Goal: Task Accomplishment & Management: Manage account settings

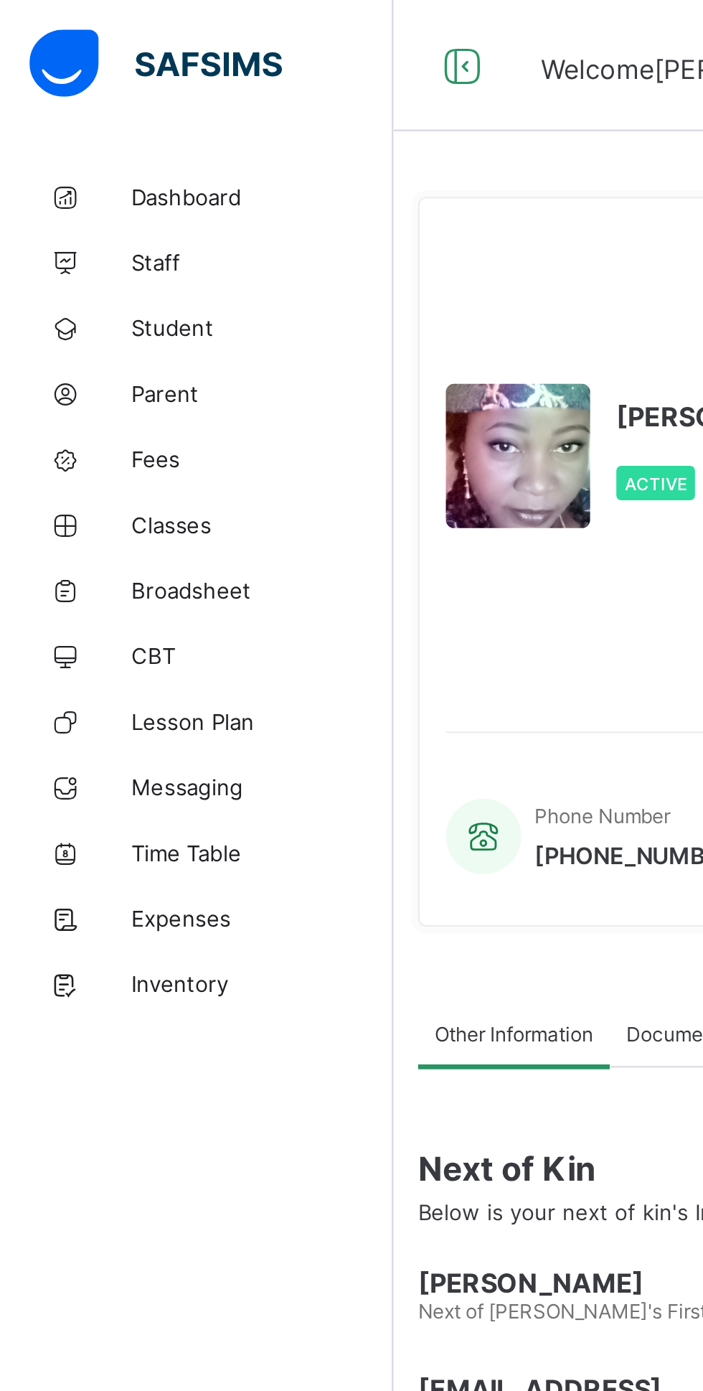
click at [119, 161] on link "Parent" at bounding box center [86, 172] width 172 height 29
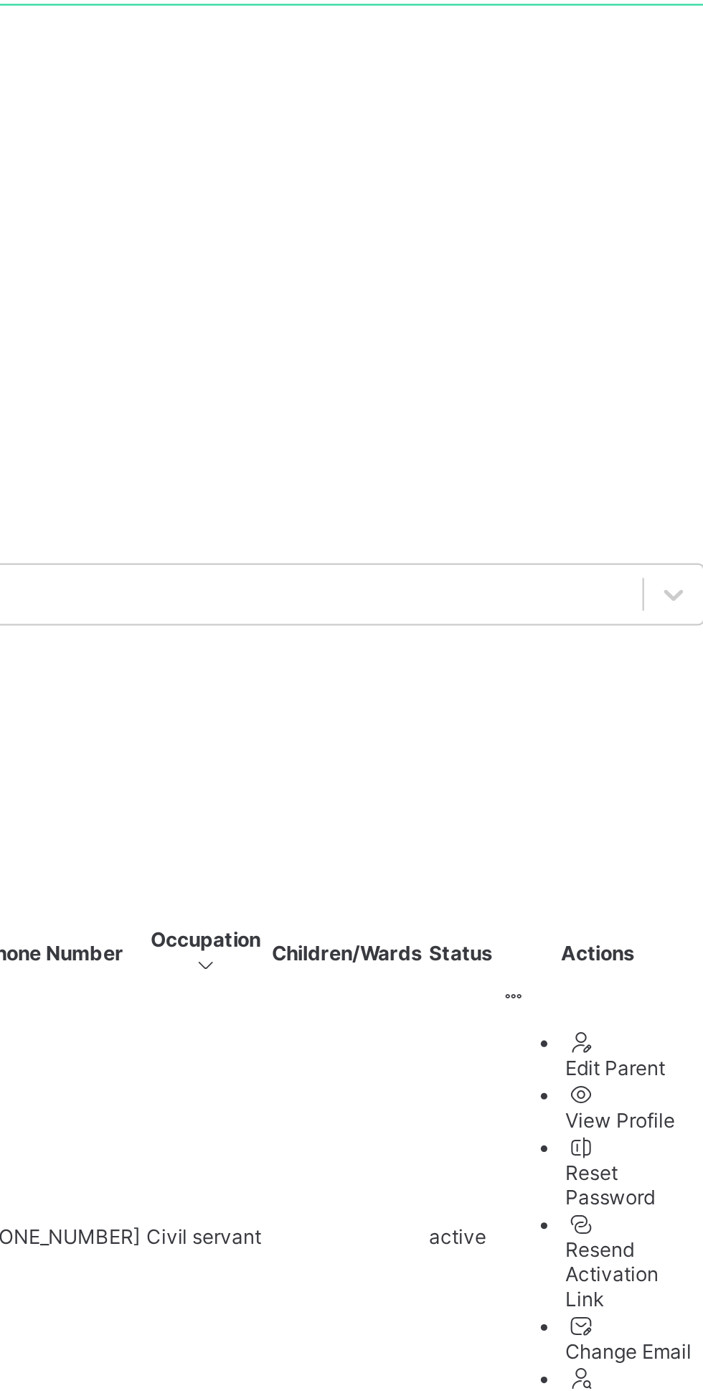
click at [239, 538] on span "Create Parent" at bounding box center [211, 543] width 56 height 11
select select "**"
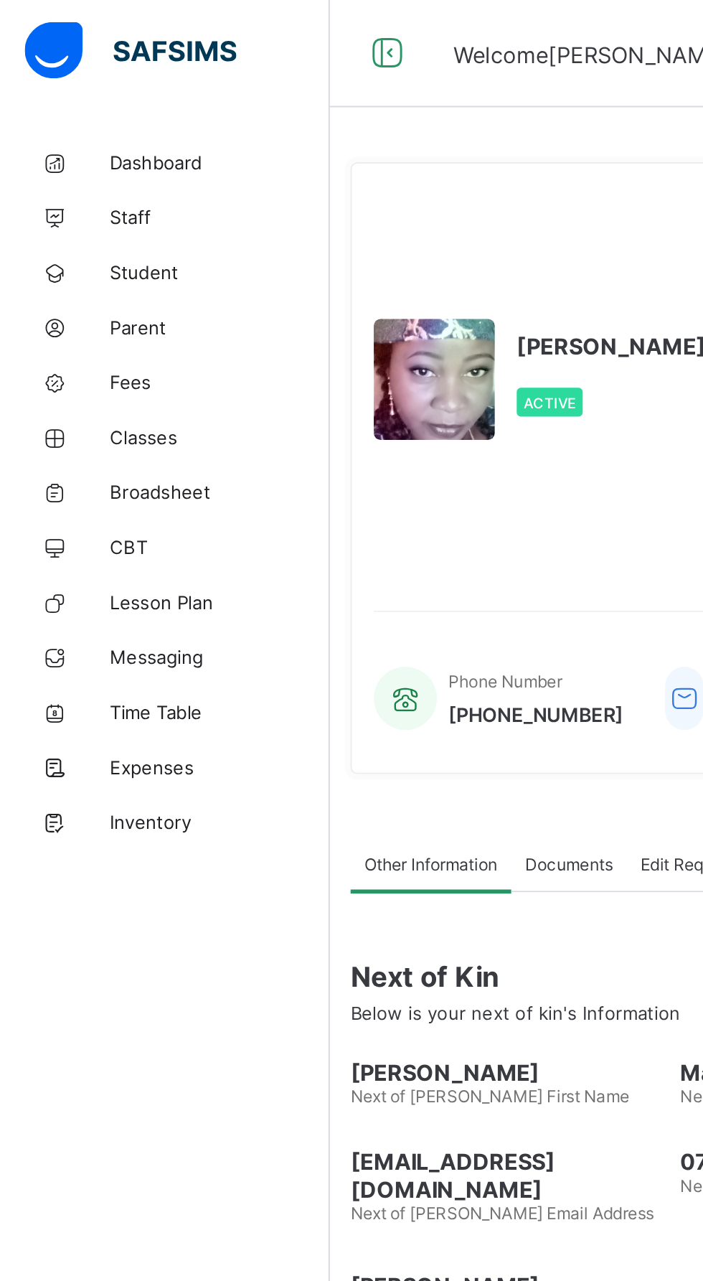
click at [75, 169] on span "Parent" at bounding box center [114, 171] width 115 height 11
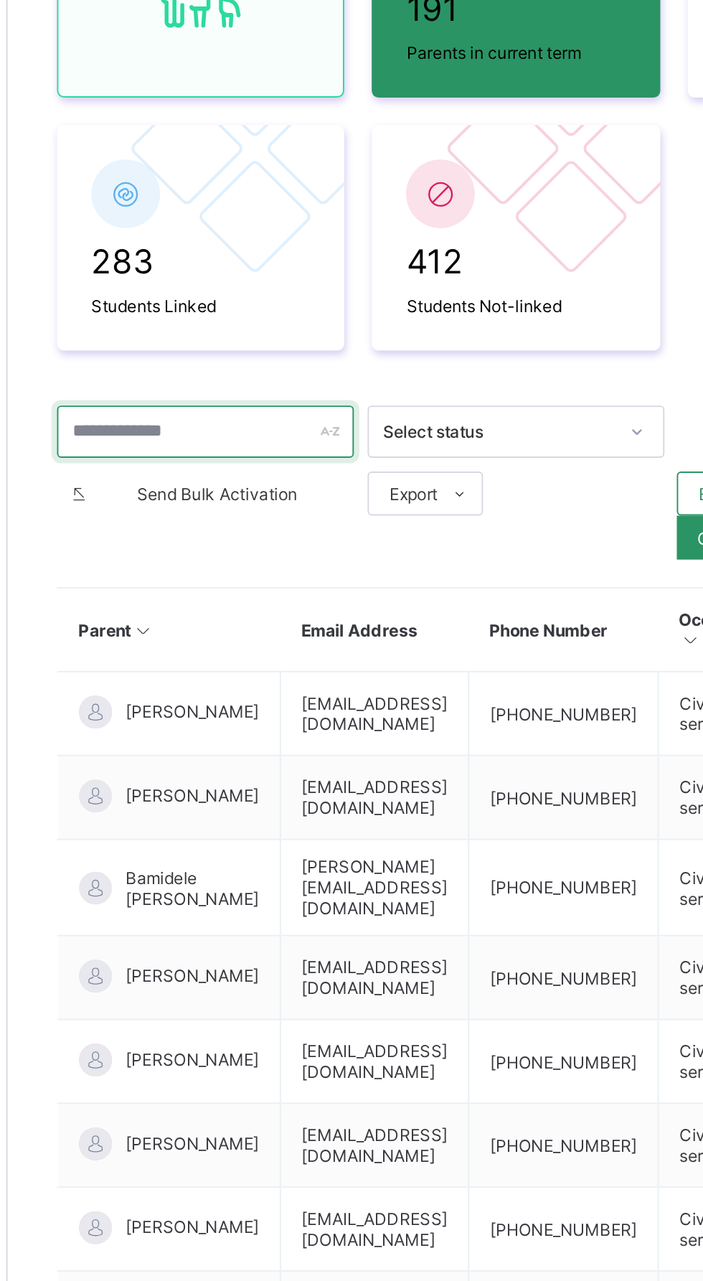
click at [268, 431] on input "text" at bounding box center [275, 428] width 155 height 27
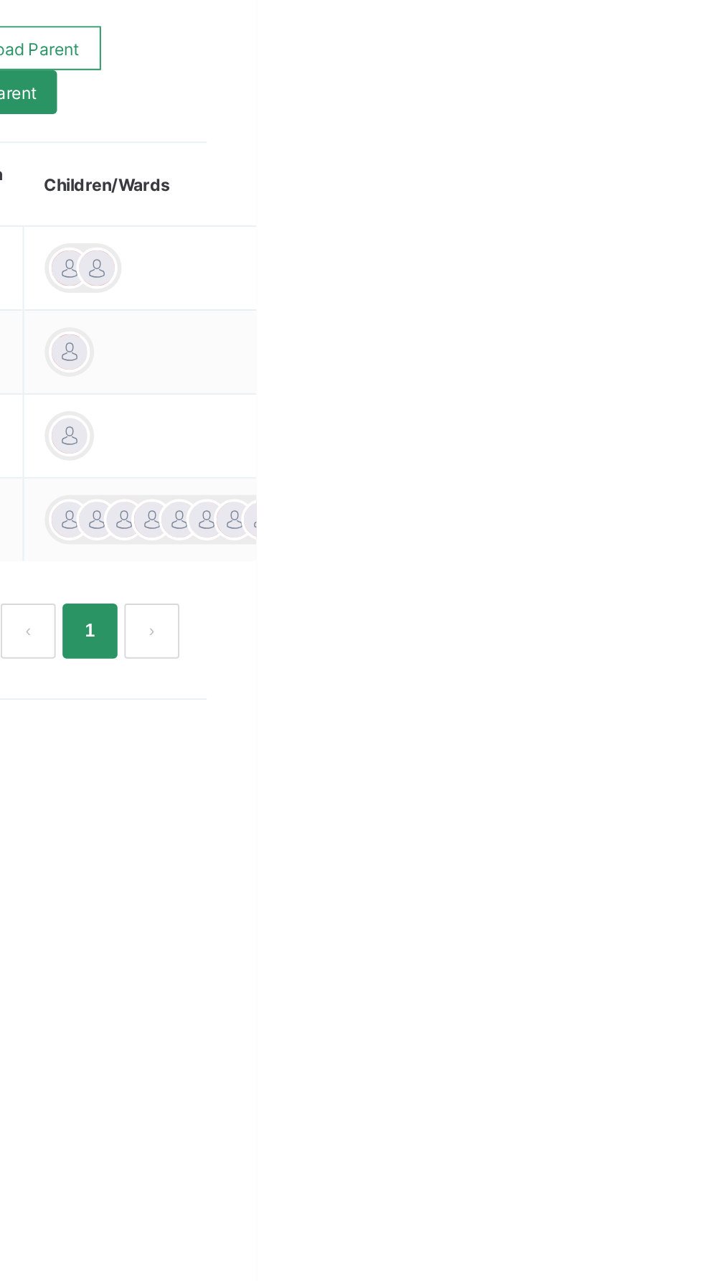
type input "******"
click at [0, 0] on ul "Edit Parent View Profile Reset Password Resend Activation Link Change Email Lin…" at bounding box center [0, 0] width 0 height 0
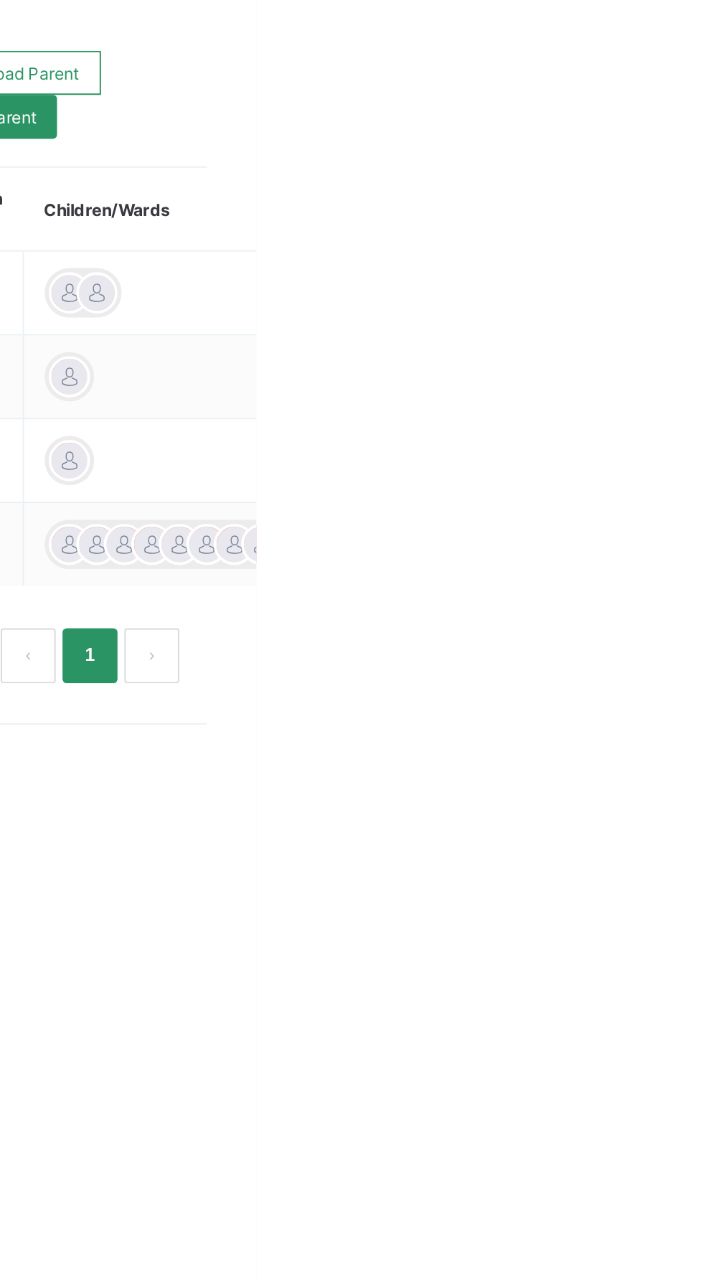
click at [0, 0] on ul "Edit Parent View Profile Reset Password Resend Activation Link Change Email Lin…" at bounding box center [0, 0] width 0 height 0
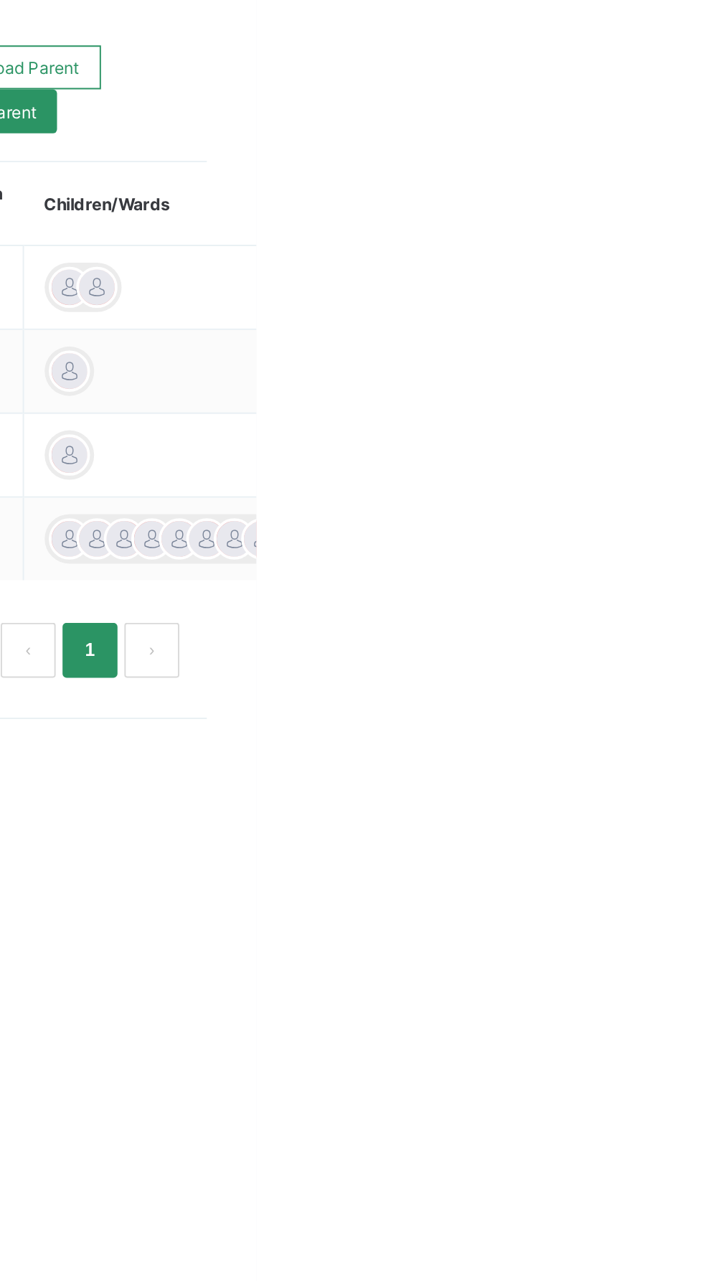
click at [0, 0] on div "Link Children" at bounding box center [0, 0] width 0 height 0
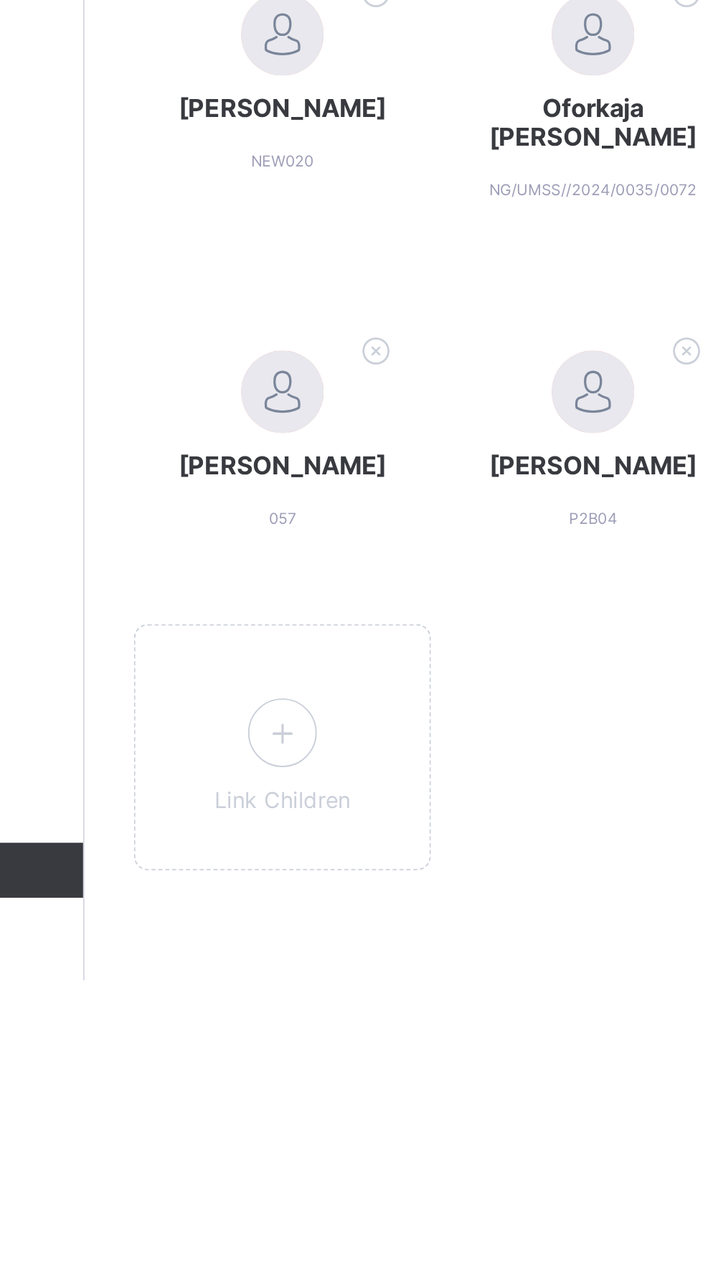
click at [276, 1163] on icon at bounding box center [276, 1152] width 26 height 22
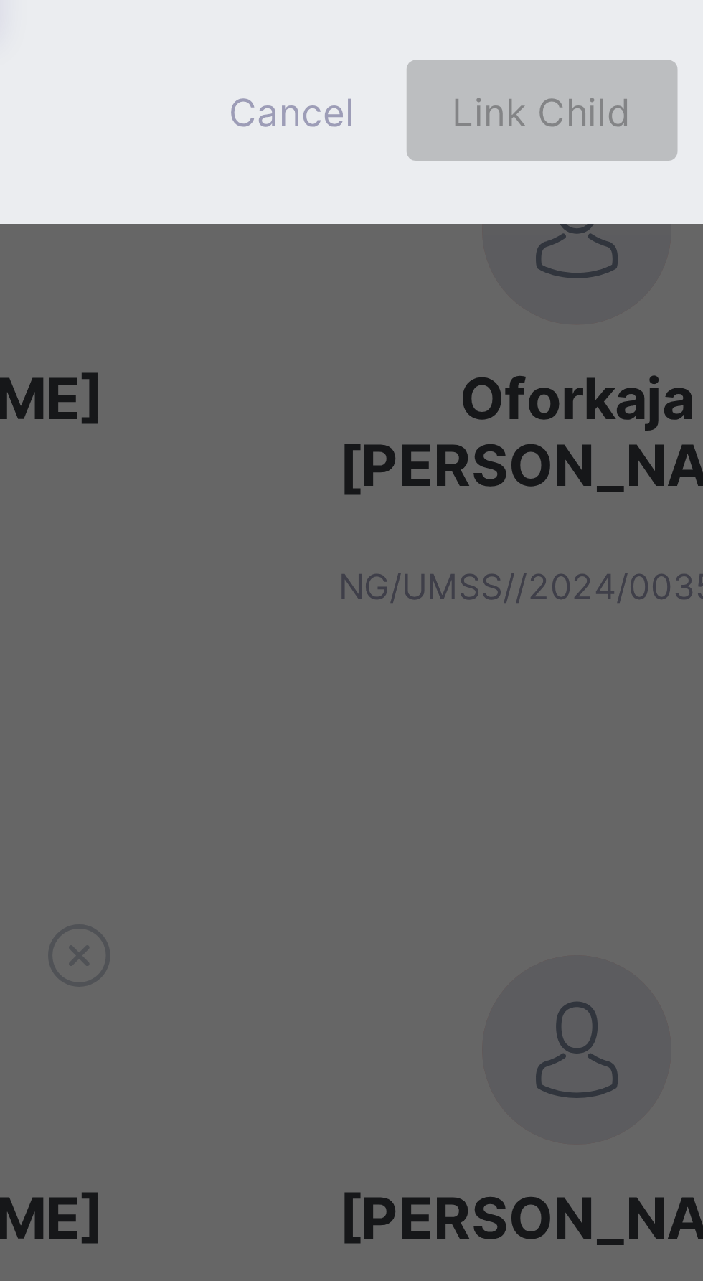
scroll to position [0, 2]
click at [350, 696] on div "[PERSON_NAME]" at bounding box center [305, 689] width 90 height 14
type input "****"
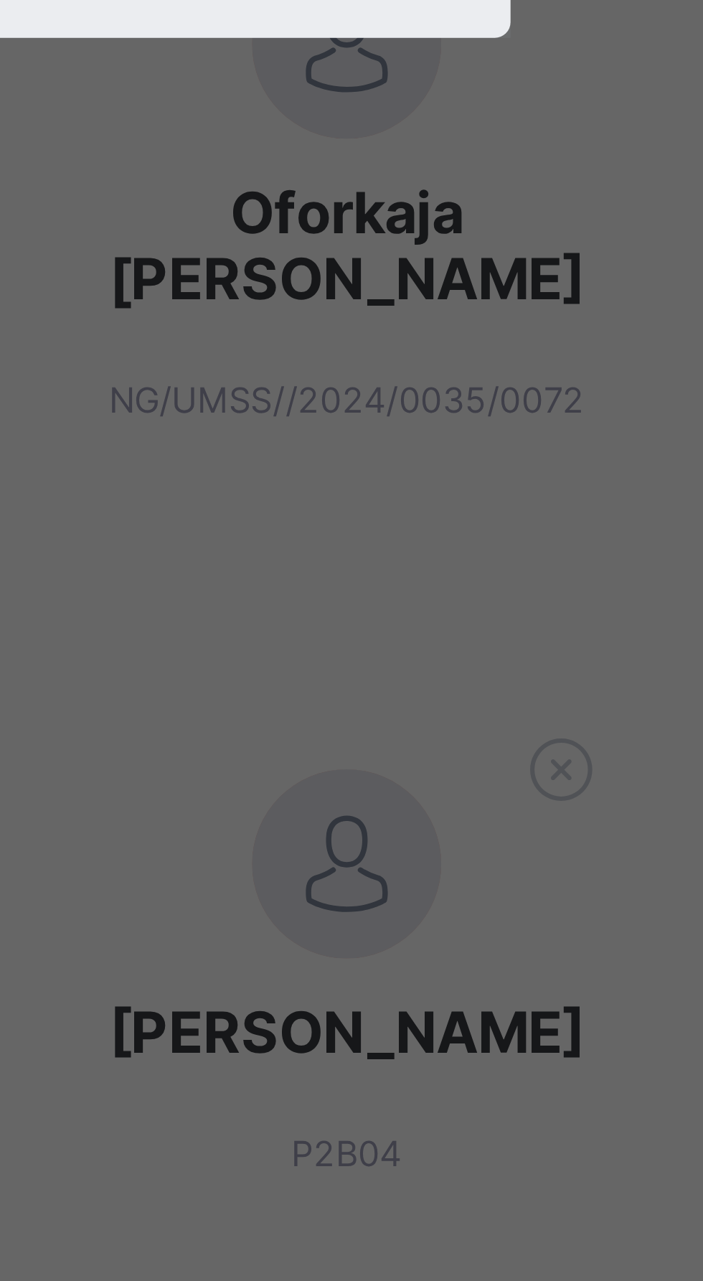
click at [375, 743] on div "Guardian" at bounding box center [348, 731] width 55 height 22
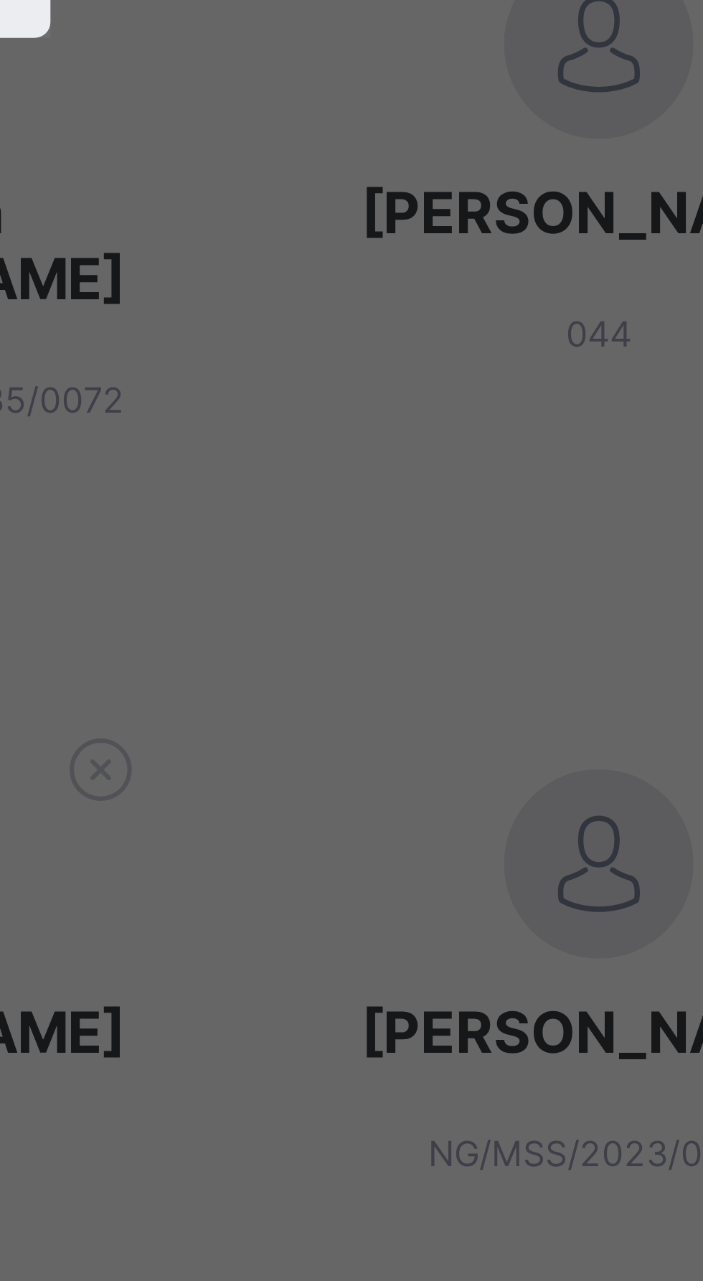
click at [436, 664] on span "Add Child" at bounding box center [418, 654] width 34 height 22
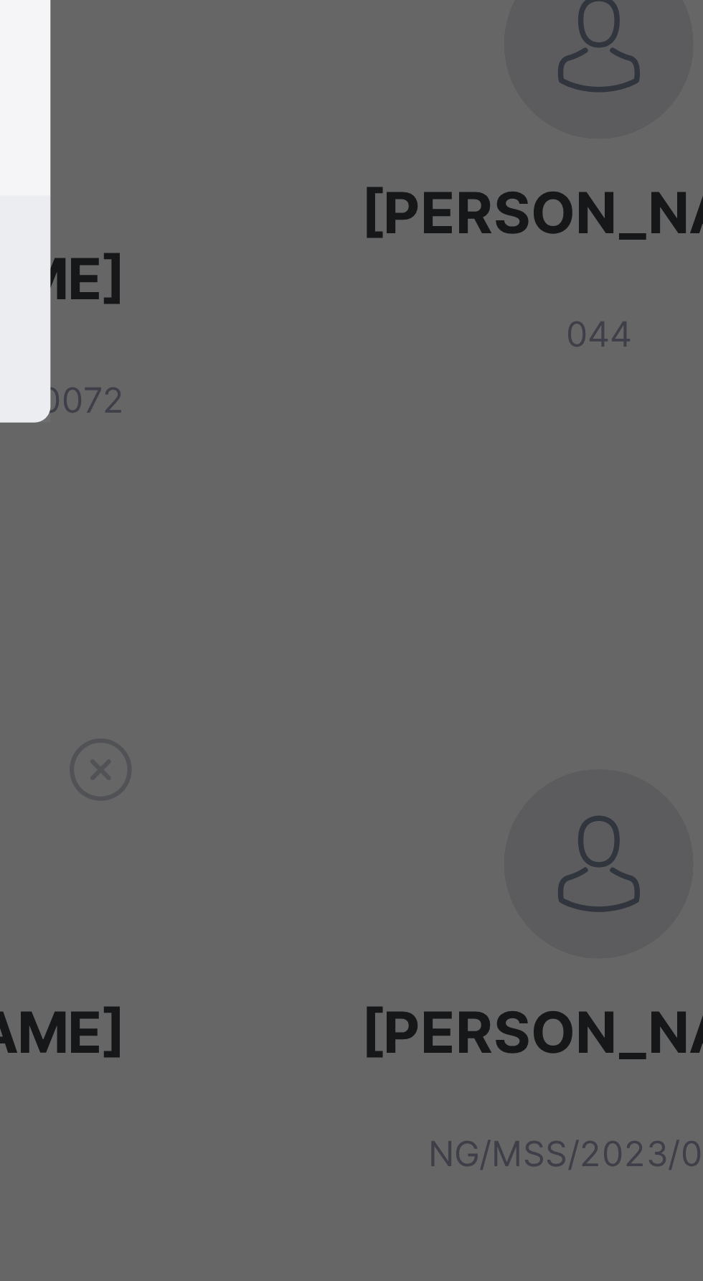
scroll to position [0, 0]
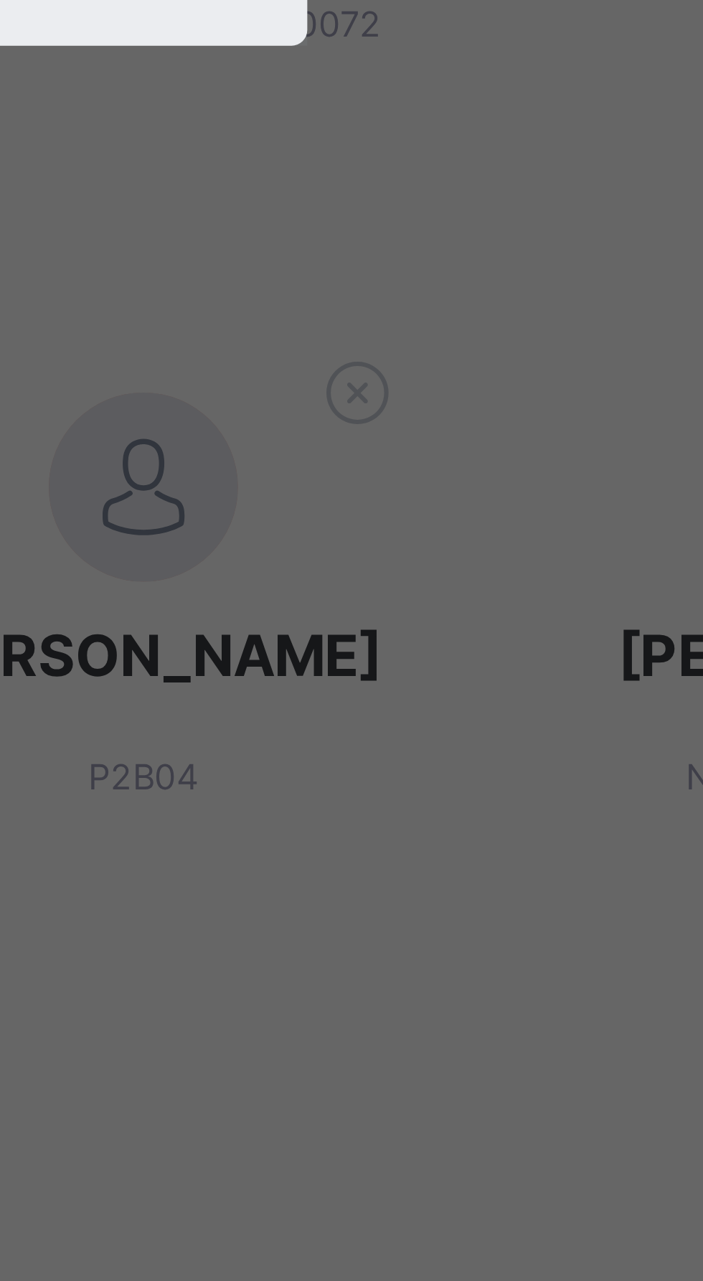
click at [450, 853] on span "Link Child" at bounding box center [430, 847] width 40 height 11
